Goal: Check status: Check status

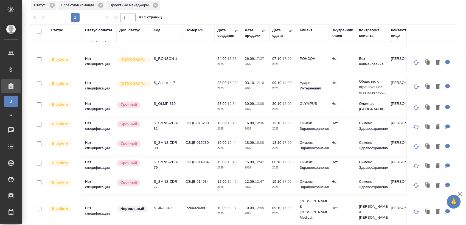
scroll to position [294, 0]
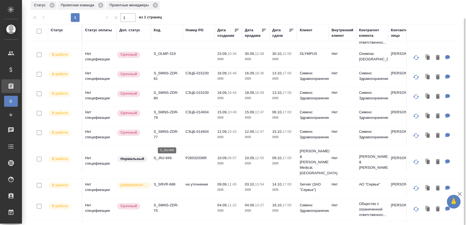
click at [168, 155] on p "S_JNJ-849" at bounding box center [167, 157] width 26 height 5
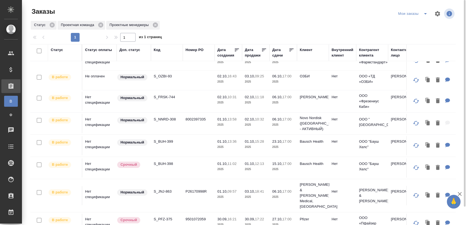
scroll to position [50, 0]
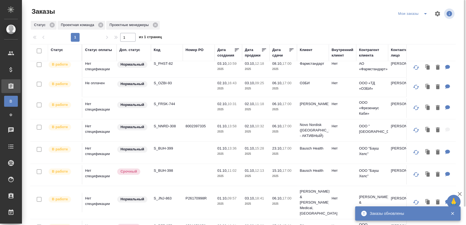
click at [426, 13] on icon "split button" at bounding box center [425, 13] width 3 height 1
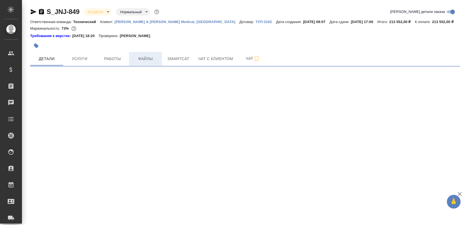
select select "RU"
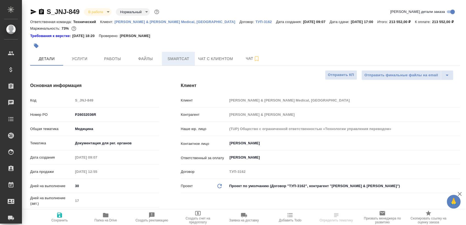
type textarea "x"
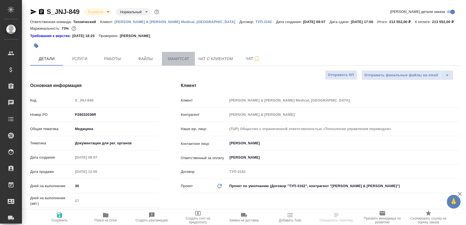
type textarea "x"
click at [173, 60] on span "Smartcat" at bounding box center [178, 58] width 26 height 7
type textarea "x"
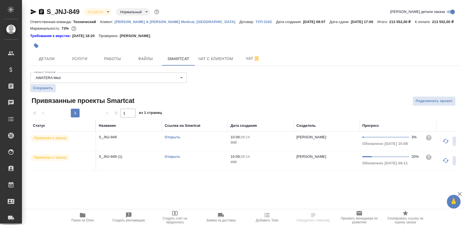
click at [169, 155] on link "Открыть" at bounding box center [173, 157] width 16 height 4
click at [173, 138] on link "Открыть" at bounding box center [173, 137] width 16 height 4
